Goal: Communication & Community: Answer question/provide support

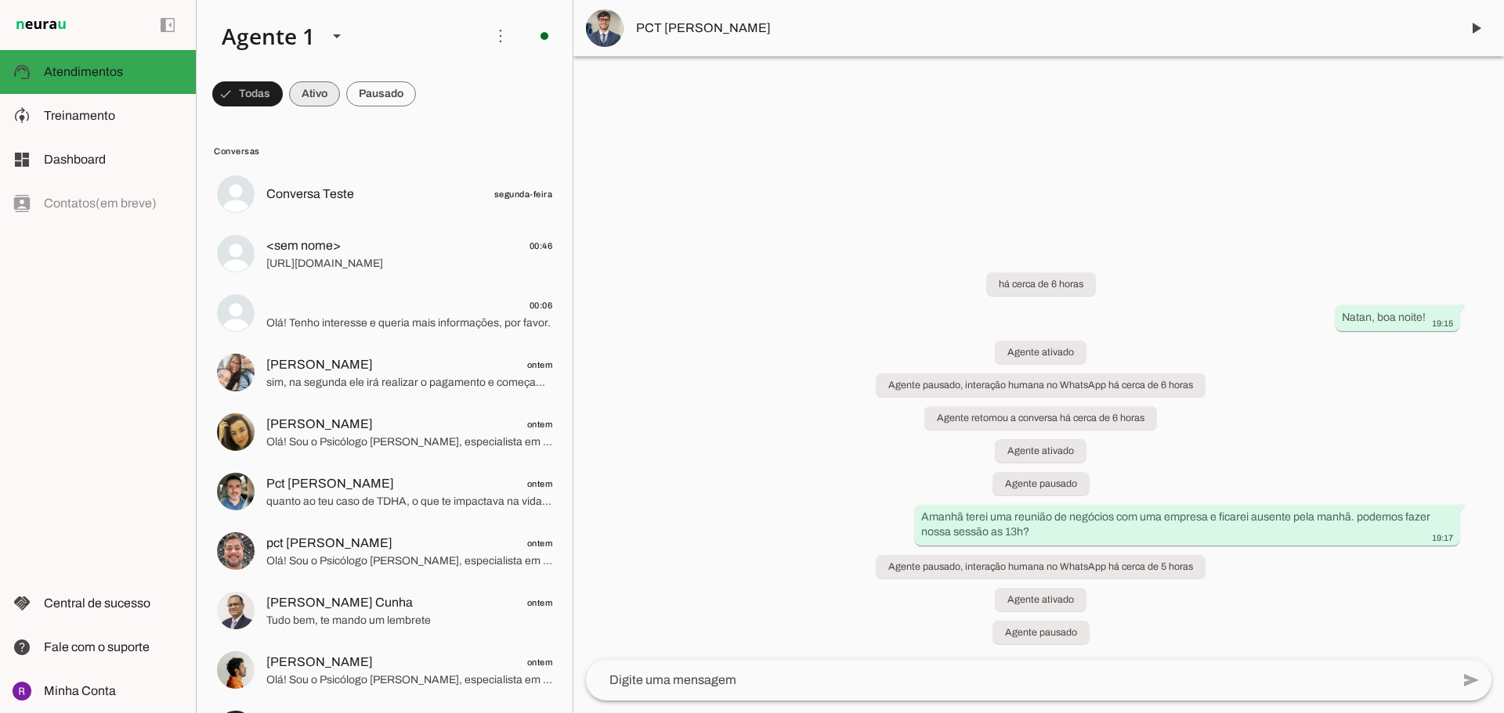
click at [283, 100] on span at bounding box center [247, 94] width 70 height 38
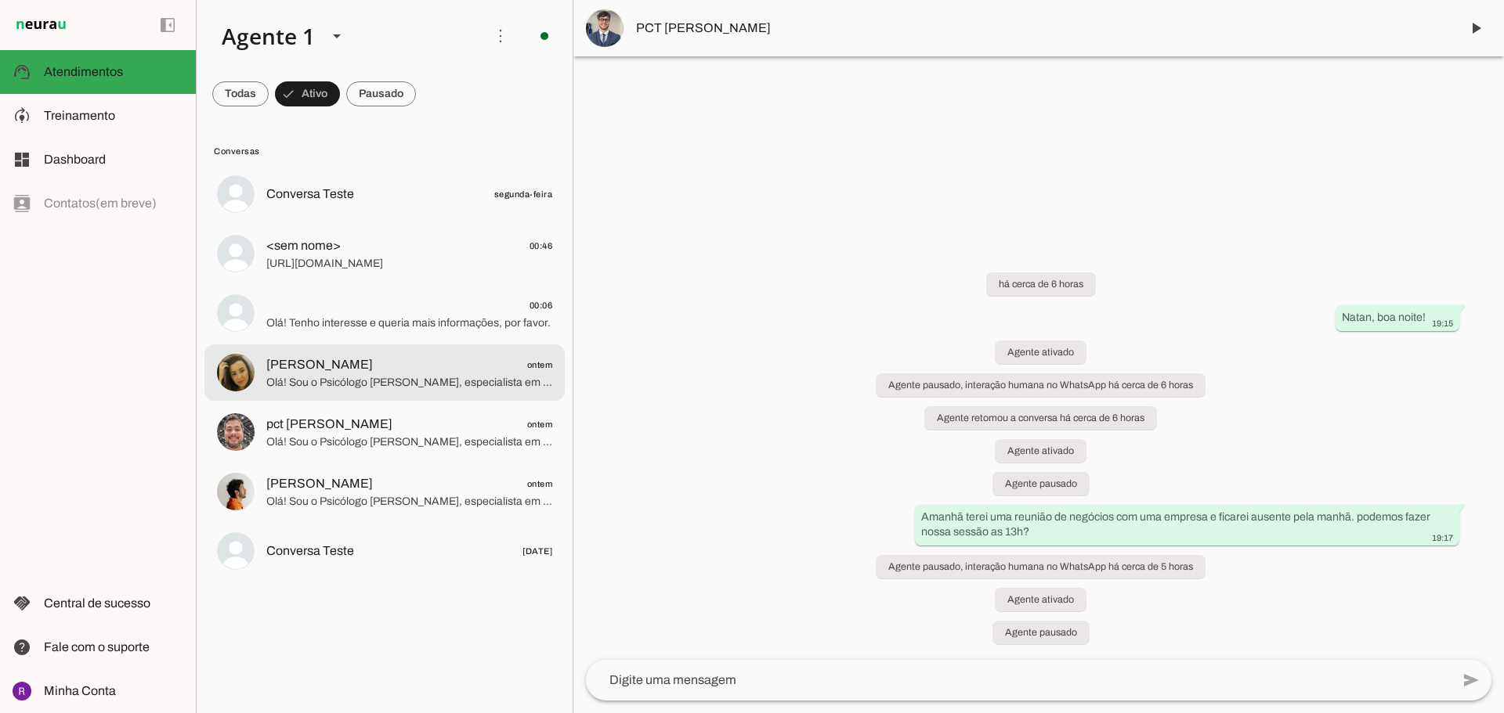
click at [507, 376] on span "Olá! Sou o Psicólogo [PERSON_NAME], especialista em TDAH e outras neurodivergên…" at bounding box center [409, 383] width 286 height 16
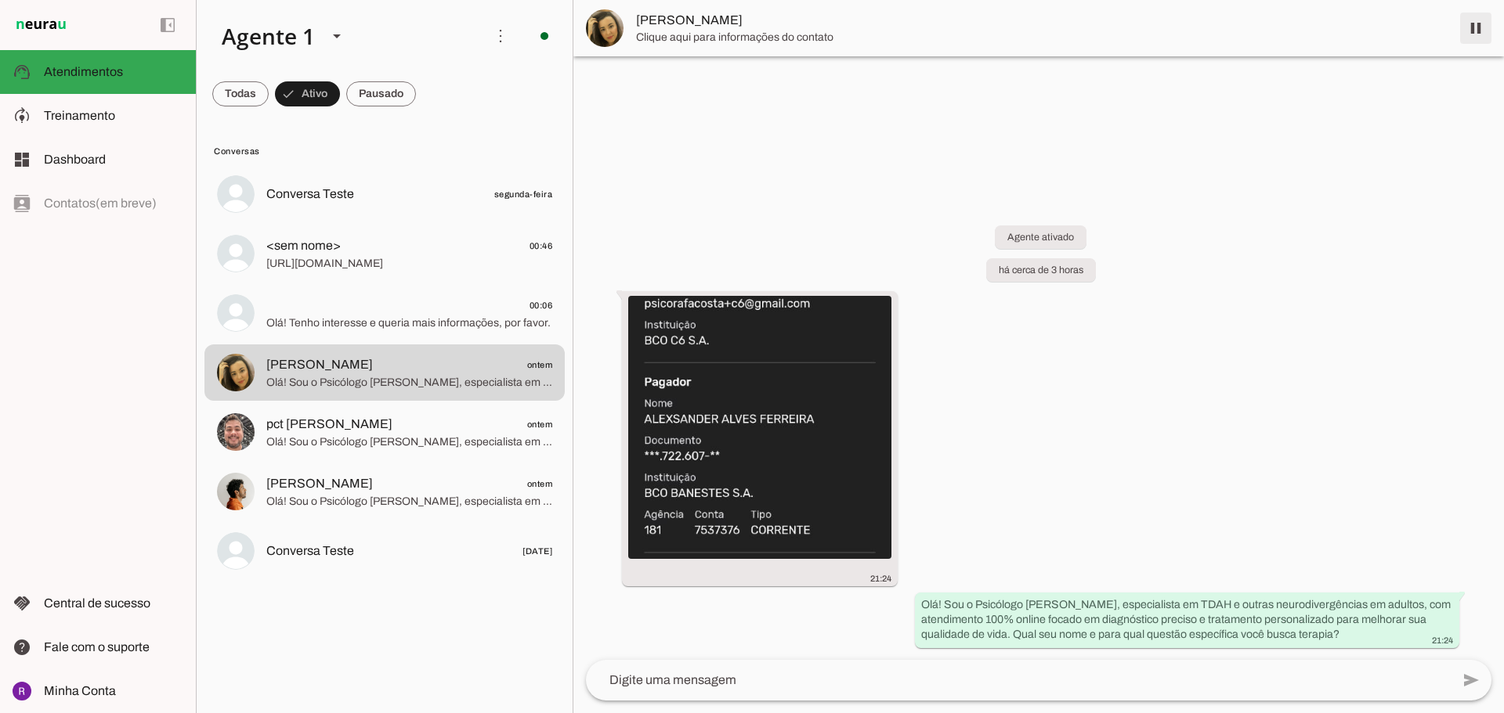
click at [1473, 23] on span at bounding box center [1476, 28] width 38 height 38
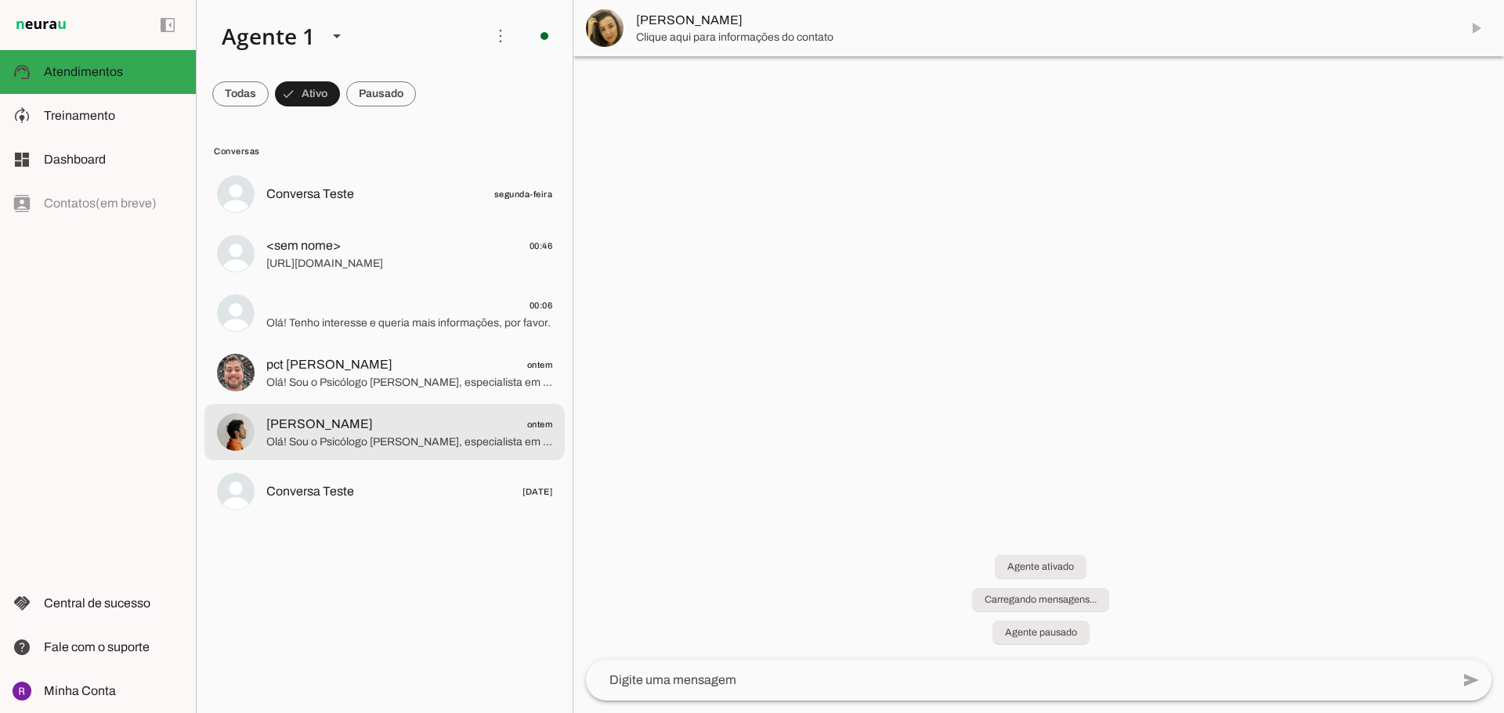
click at [486, 421] on span "[PERSON_NAME] ontem" at bounding box center [409, 425] width 286 height 20
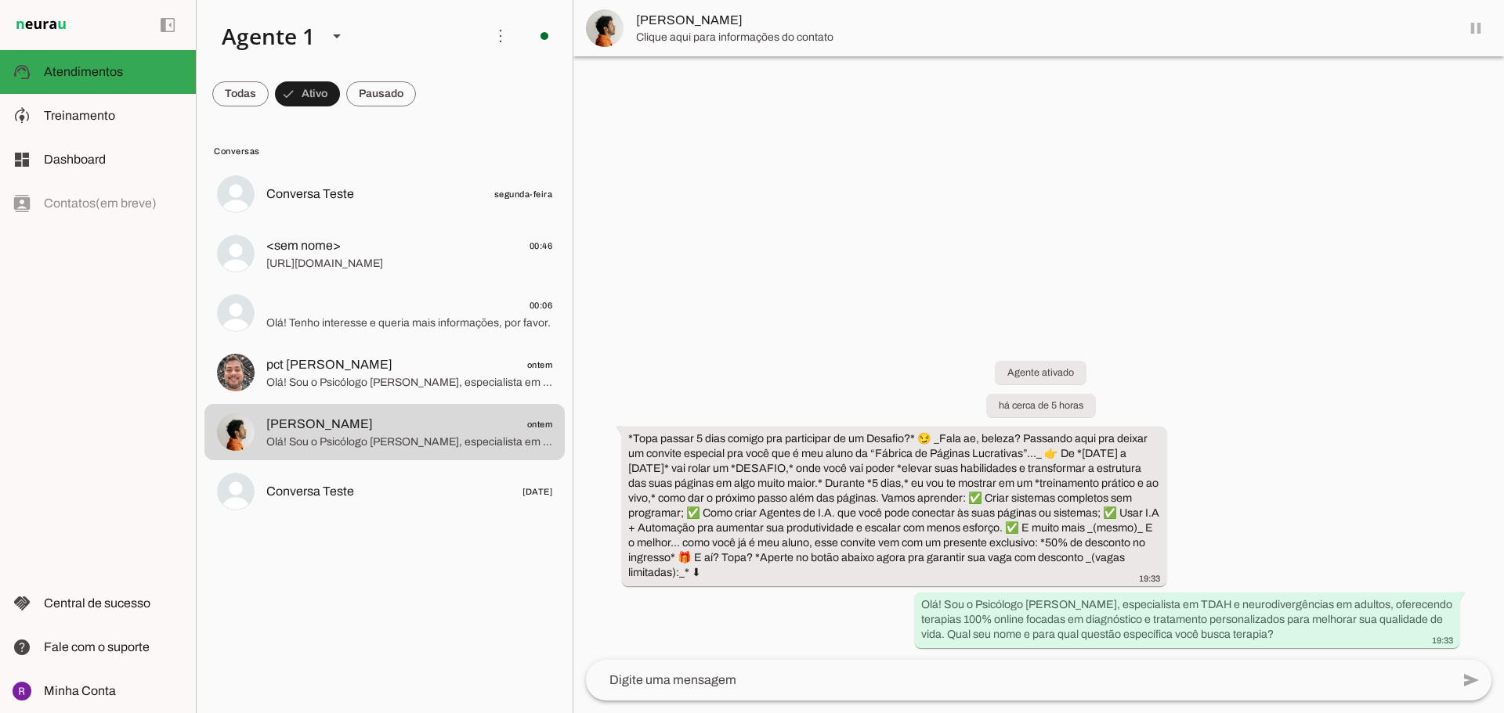
click at [1479, 29] on md-item "[PERSON_NAME]" at bounding box center [1038, 28] width 930 height 56
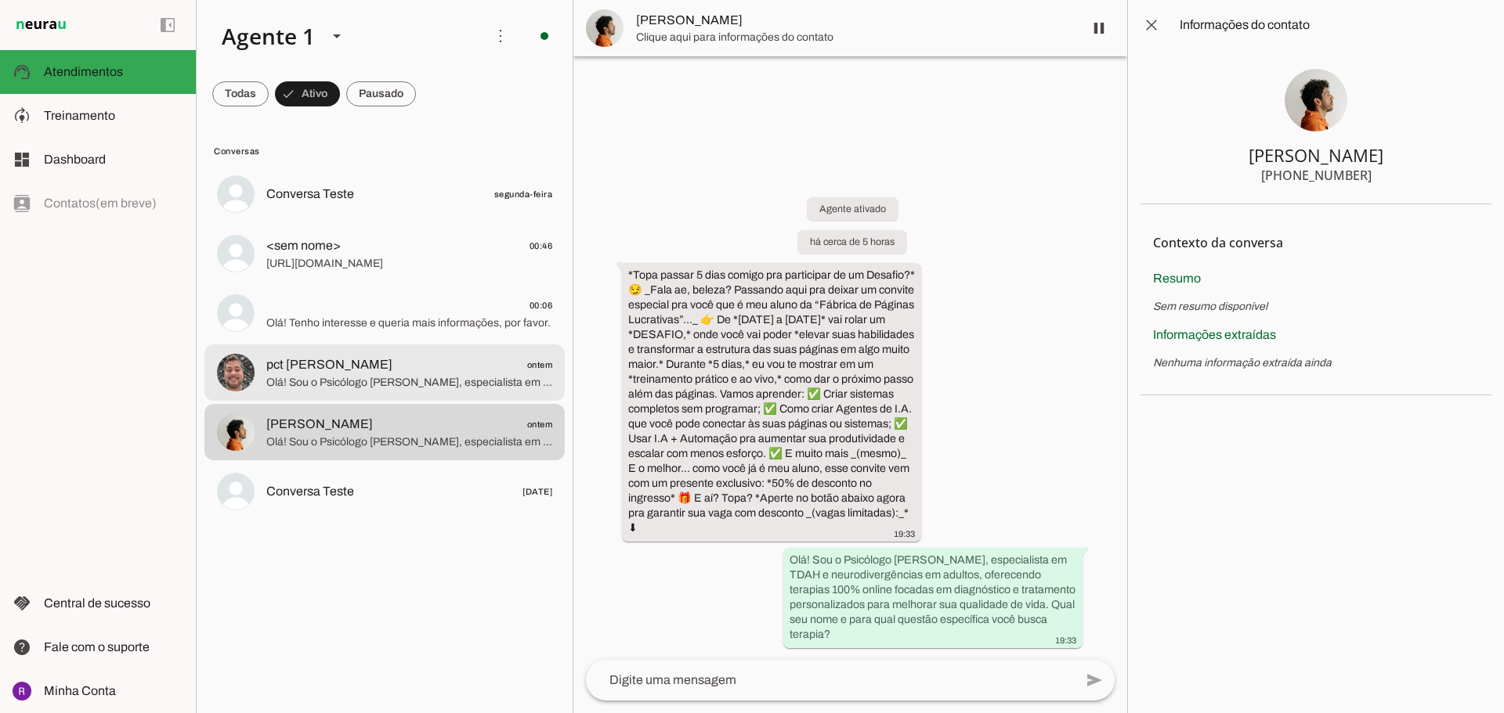
click at [374, 385] on span "Olá! Sou o Psicólogo [PERSON_NAME], especialista em TDAH e neurodivergências em…" at bounding box center [409, 383] width 286 height 16
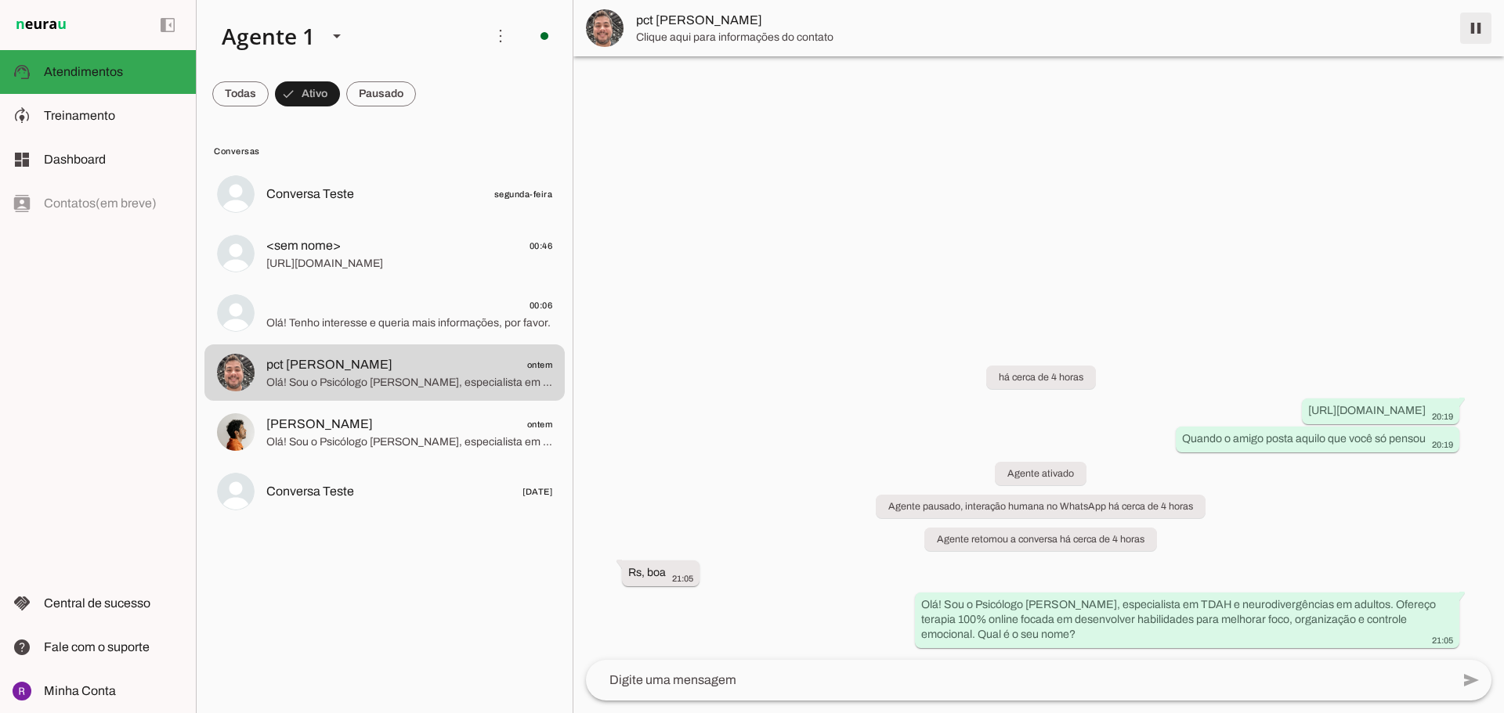
click at [1473, 38] on span at bounding box center [1476, 28] width 38 height 38
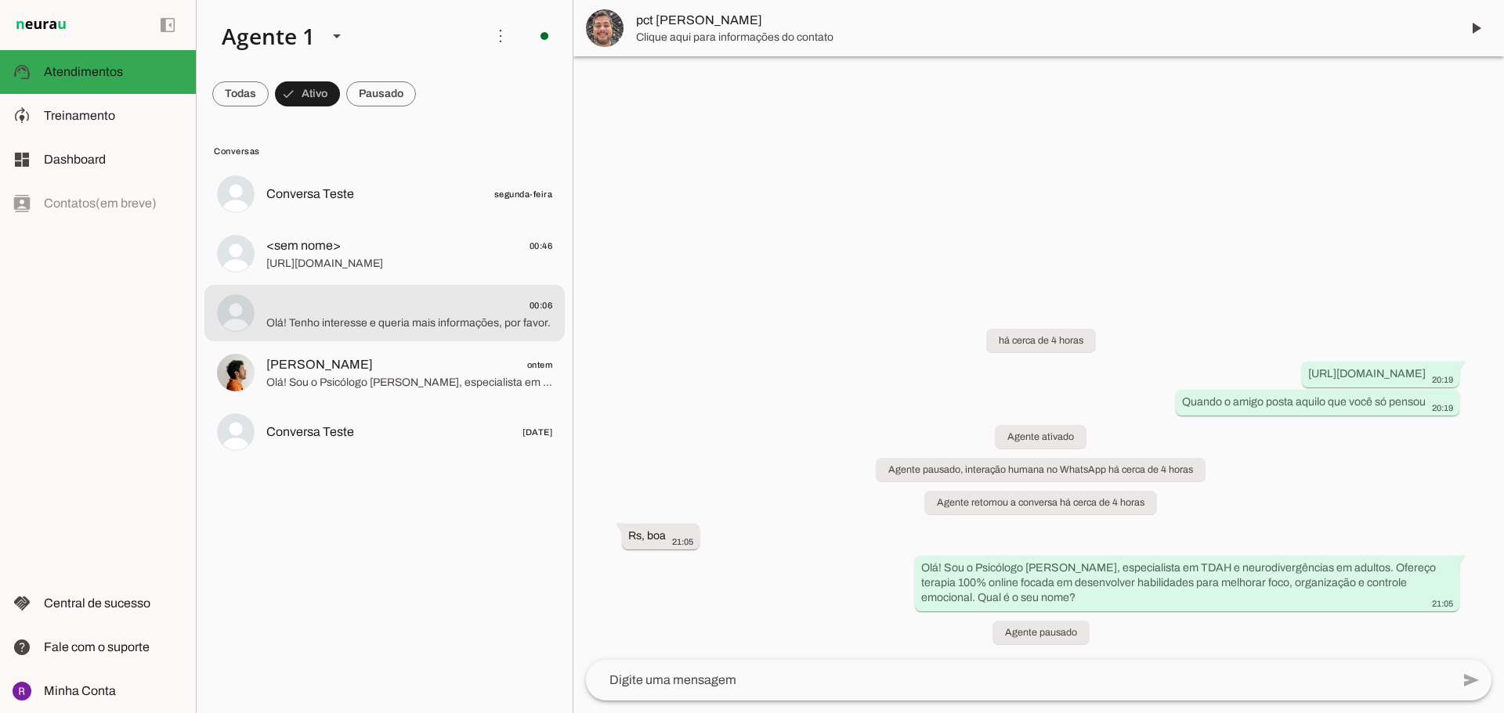
drag, startPoint x: 364, startPoint y: 328, endPoint x: 1110, endPoint y: 174, distance: 761.3
click at [371, 328] on span "Olá! Tenho interesse e queria mais informações, por favor." at bounding box center [409, 324] width 286 height 16
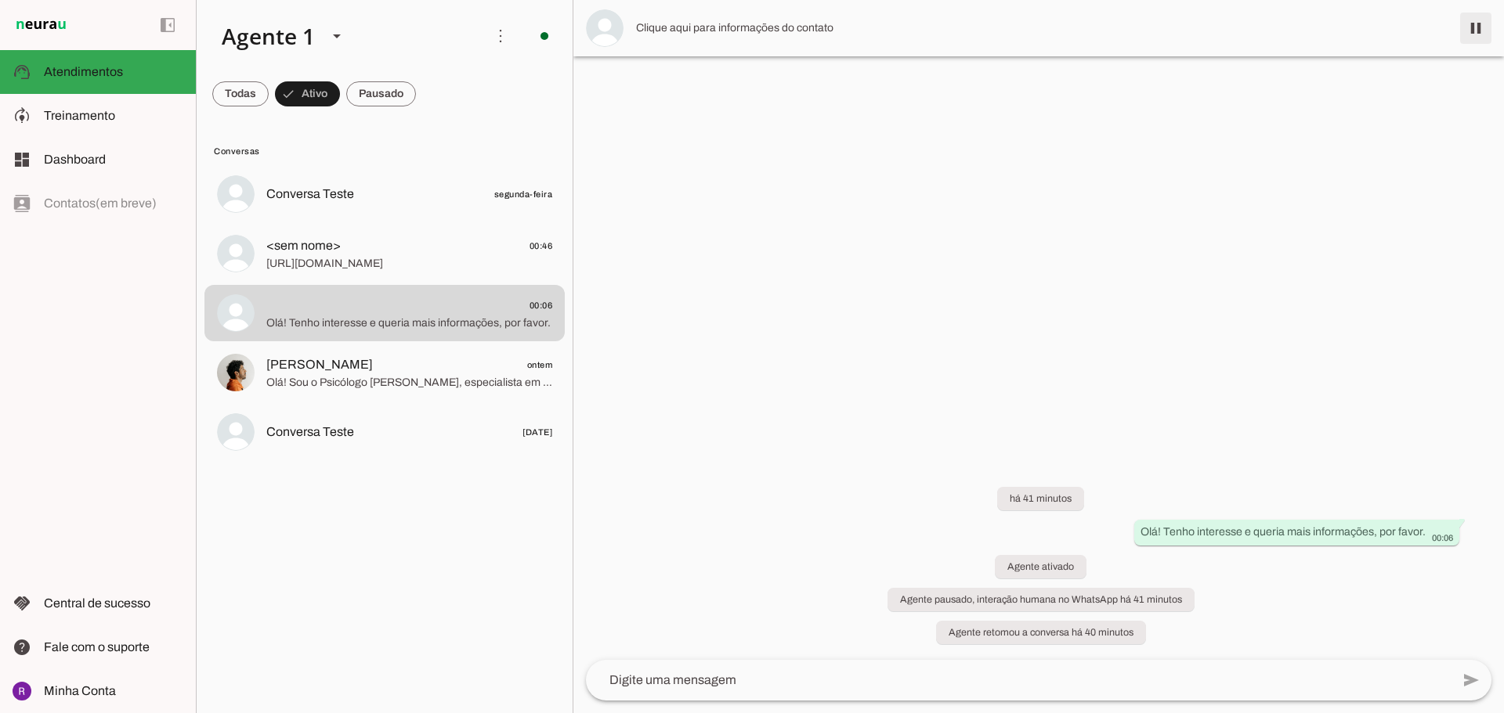
click at [1485, 32] on span at bounding box center [1476, 28] width 38 height 38
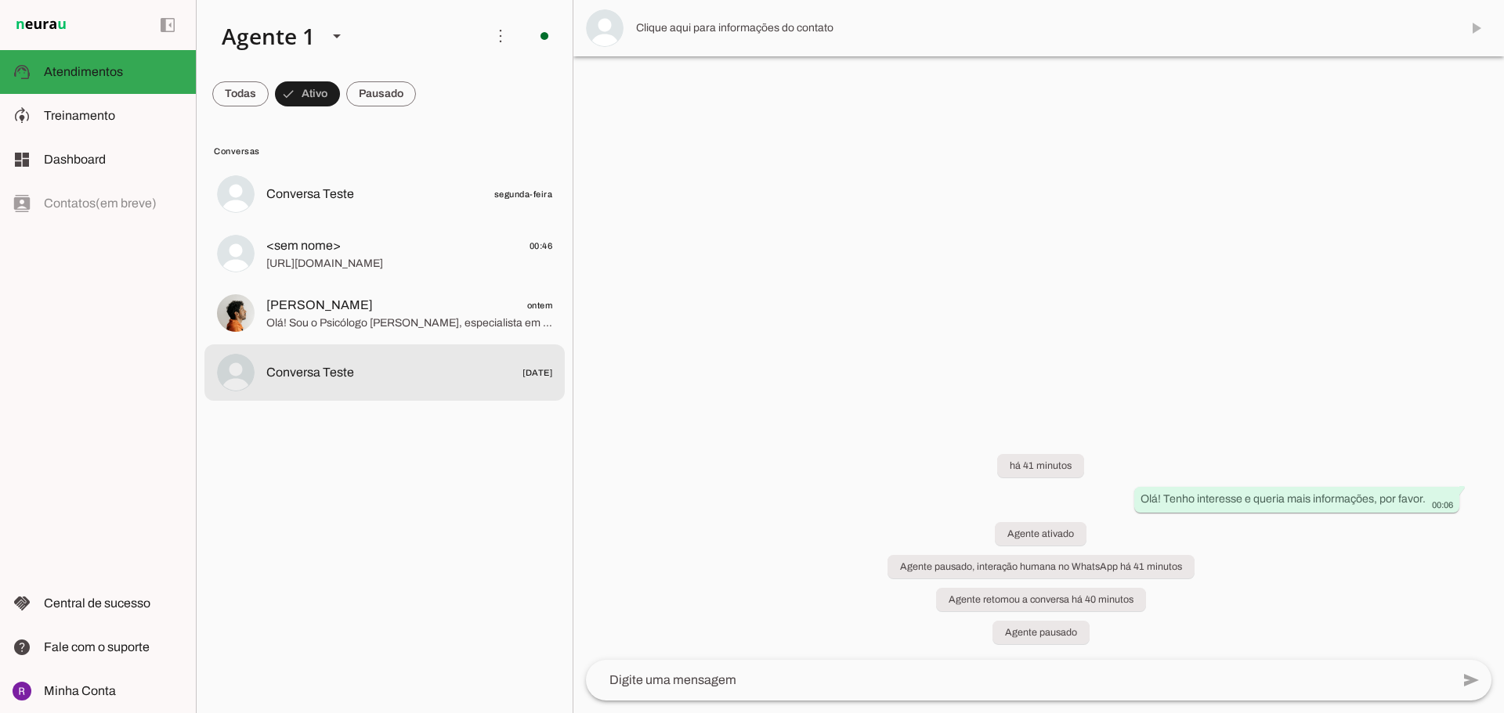
click at [344, 206] on div at bounding box center [409, 194] width 286 height 23
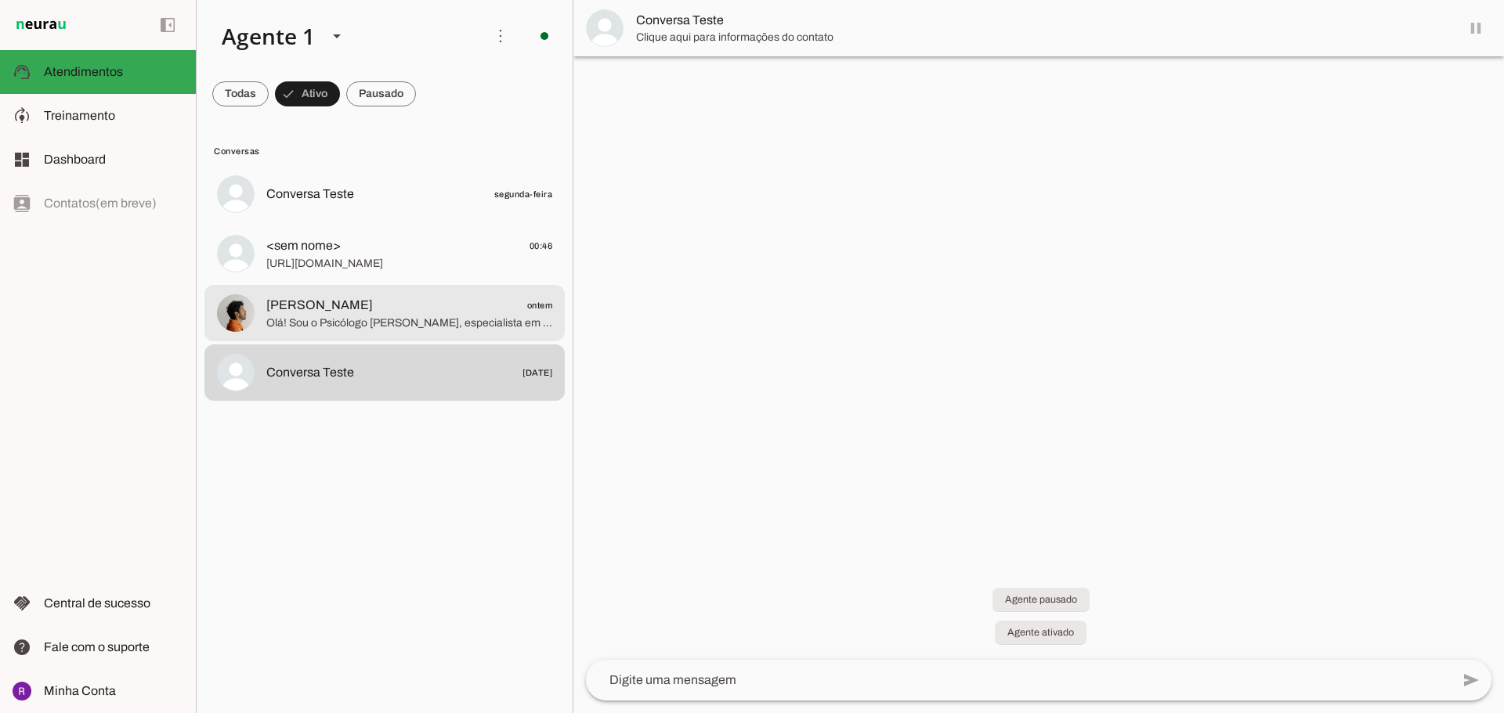
click at [356, 328] on span "Olá! Sou o Psicólogo [PERSON_NAME], especialista em TDAH e neurodivergências em…" at bounding box center [409, 324] width 286 height 16
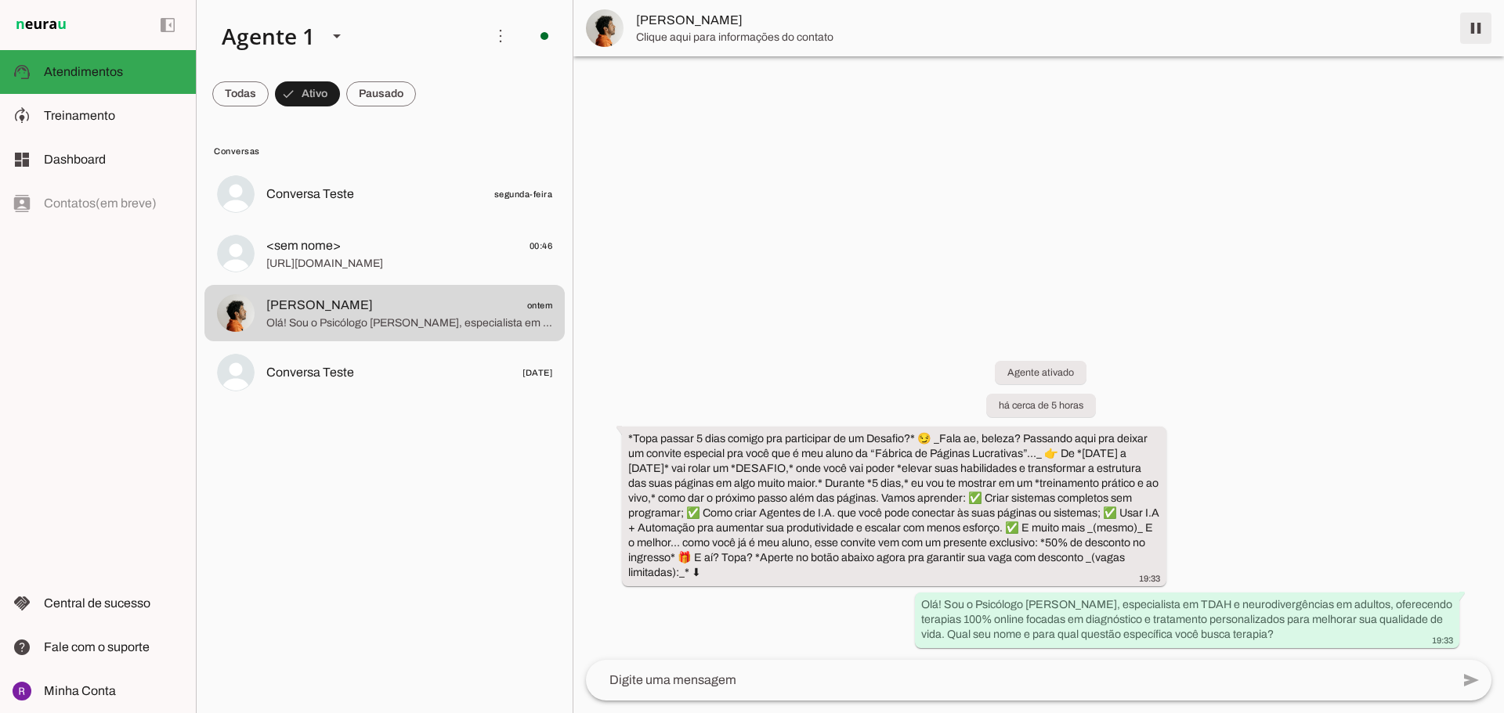
click at [1474, 26] on span at bounding box center [1476, 28] width 38 height 38
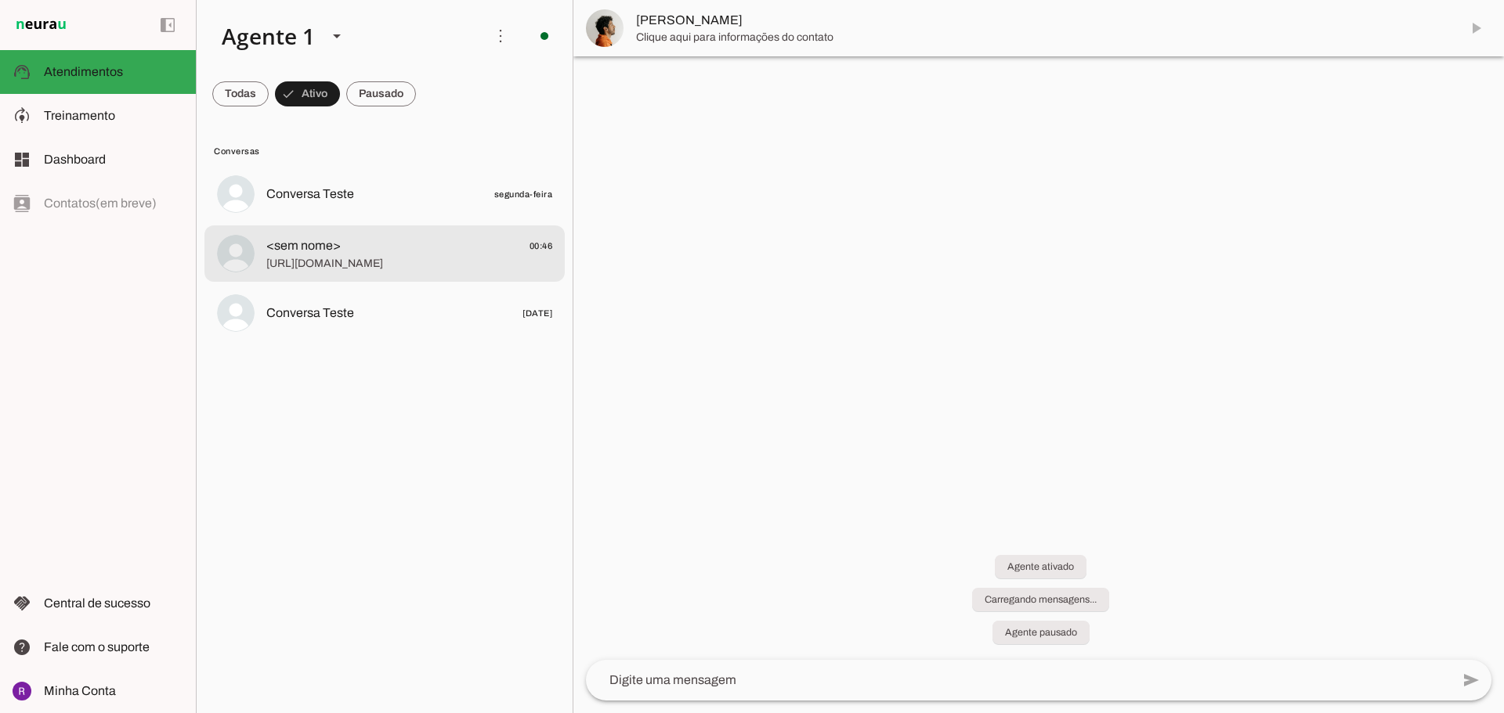
click at [345, 246] on span "<sem nome> 00:46" at bounding box center [409, 247] width 286 height 20
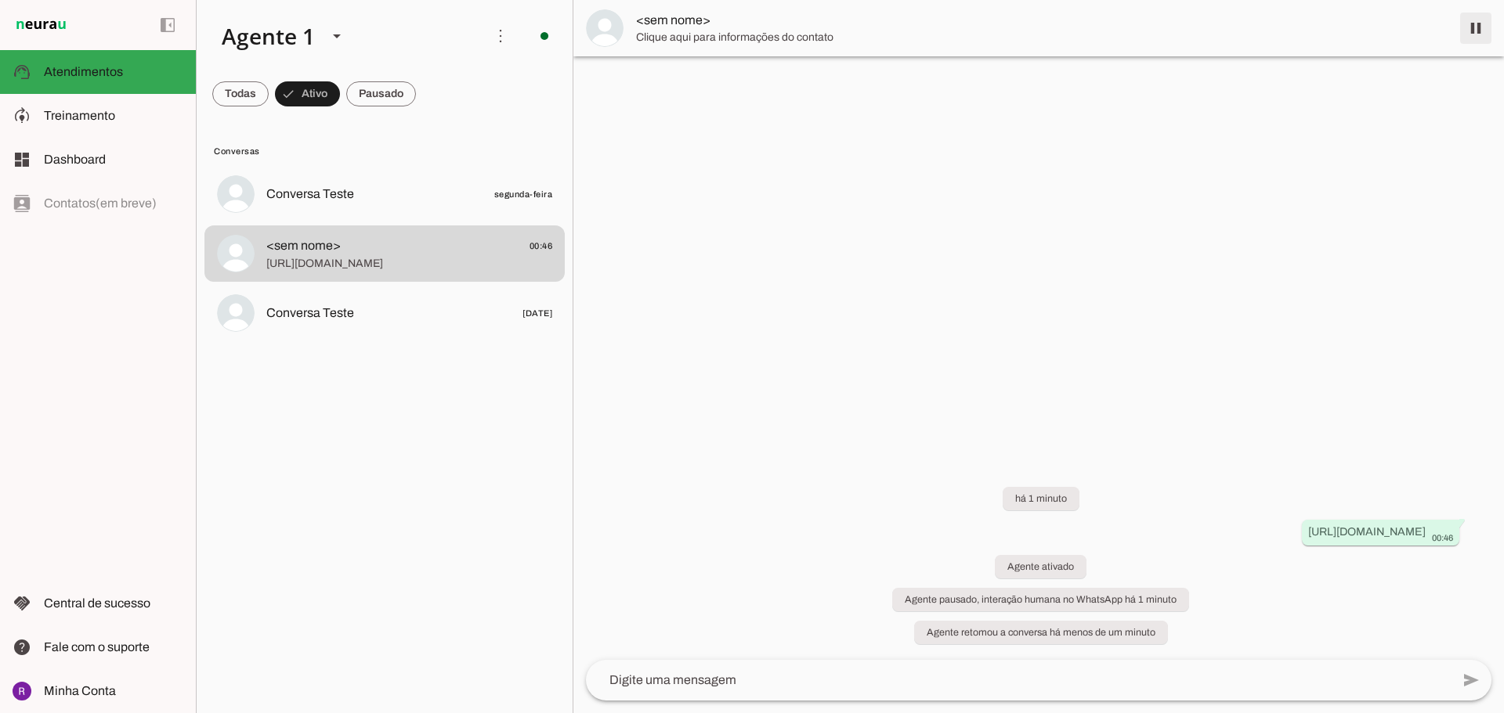
click at [1479, 22] on span at bounding box center [1476, 28] width 38 height 38
